Goal: Feedback & Contribution: Submit feedback/report problem

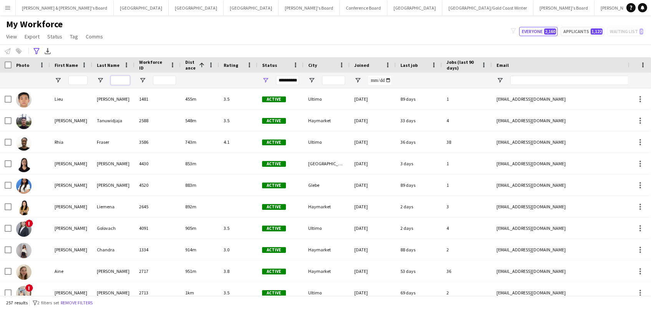
click at [122, 82] on input "Last Name Filter Input" at bounding box center [120, 80] width 19 height 9
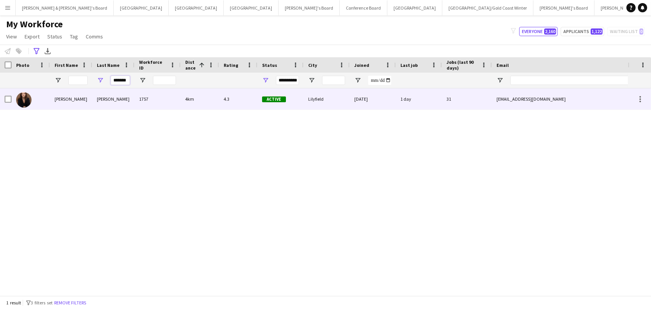
type input "*******"
click at [123, 104] on div "[PERSON_NAME]" at bounding box center [113, 98] width 42 height 21
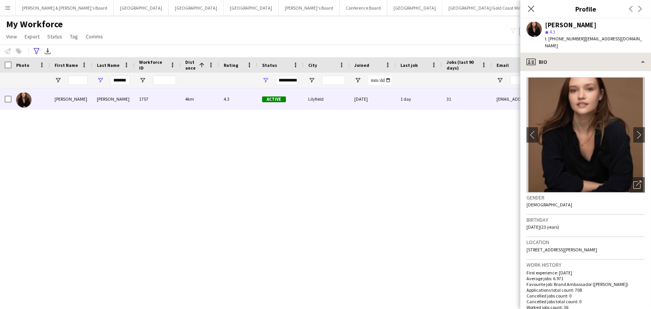
click at [589, 53] on div "profile Bio" at bounding box center [586, 62] width 131 height 18
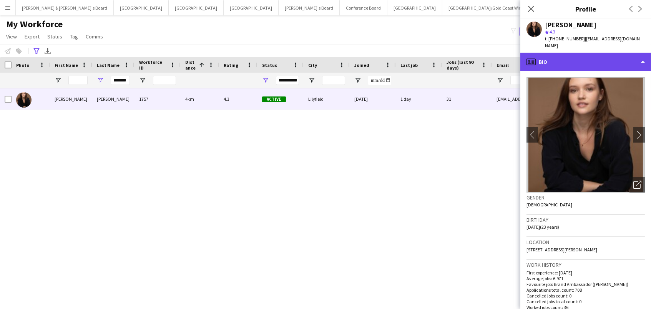
click at [589, 53] on div "profile Bio" at bounding box center [586, 62] width 131 height 18
click at [590, 53] on div "profile Bio" at bounding box center [586, 62] width 131 height 18
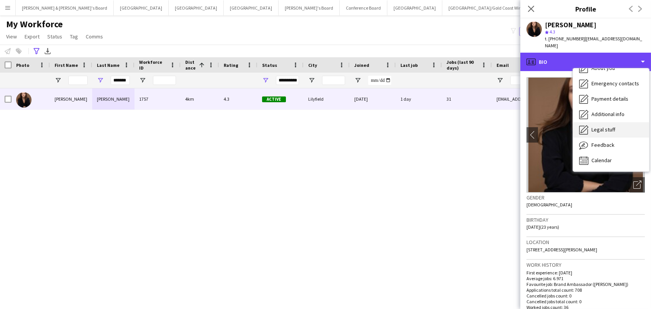
scroll to position [35, 0]
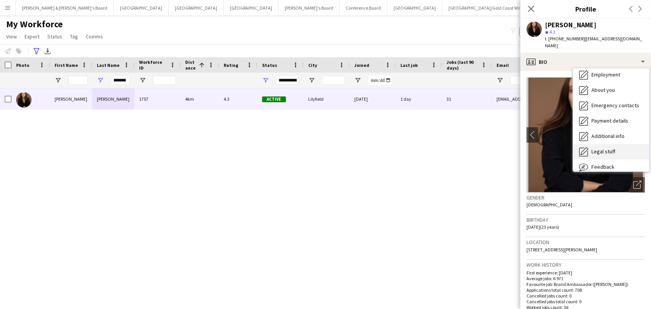
click at [609, 148] on span "Legal stuff" at bounding box center [604, 151] width 24 height 7
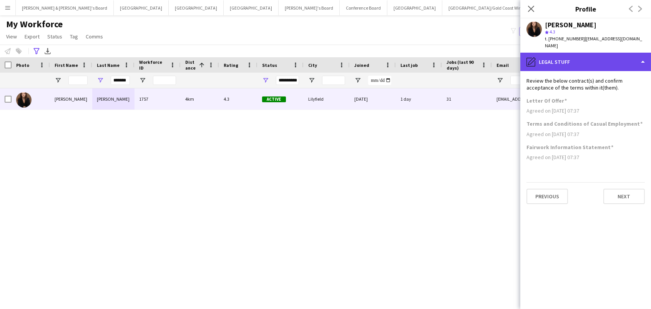
click at [579, 58] on div "pencil4 Legal stuff" at bounding box center [586, 62] width 131 height 18
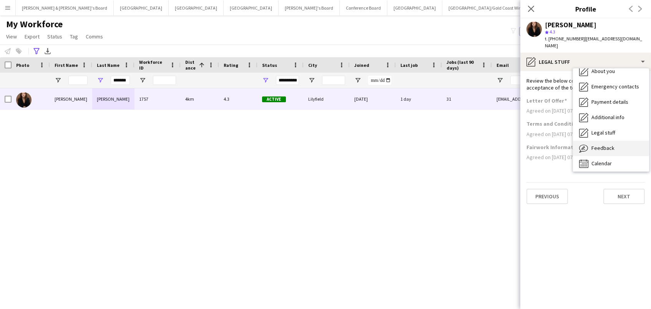
scroll to position [53, 0]
click at [607, 146] on span "Feedback" at bounding box center [603, 149] width 23 height 7
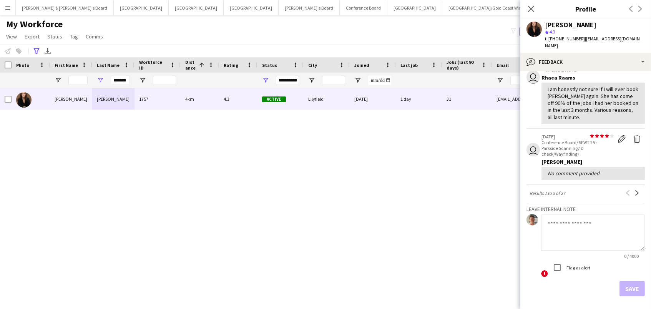
scroll to position [218, 0]
click at [572, 215] on textarea at bounding box center [593, 233] width 104 height 37
paste textarea "**********"
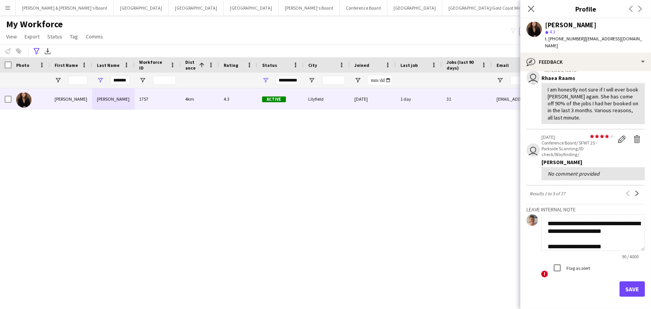
scroll to position [1, 0]
click at [546, 215] on textarea "**********" at bounding box center [593, 233] width 104 height 37
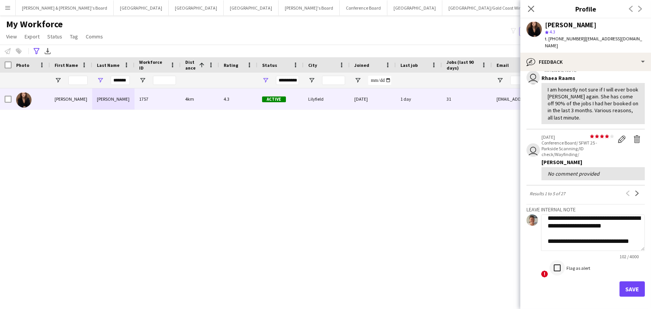
scroll to position [13, 0]
type textarea "**********"
click at [626, 281] on button "Save" at bounding box center [632, 288] width 25 height 15
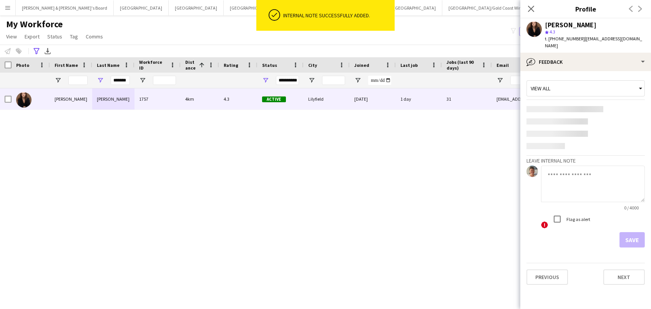
scroll to position [0, 0]
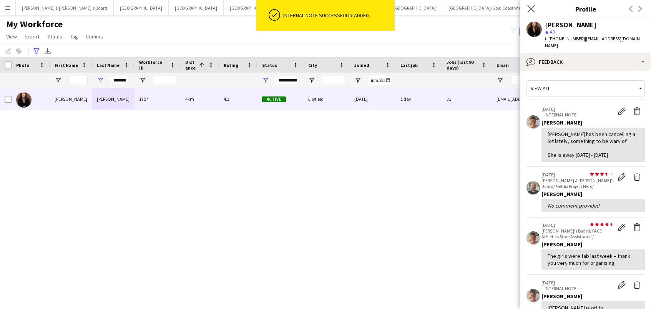
click at [535, 7] on app-icon "Close pop-in" at bounding box center [531, 8] width 11 height 11
